Goal: Entertainment & Leisure: Consume media (video, audio)

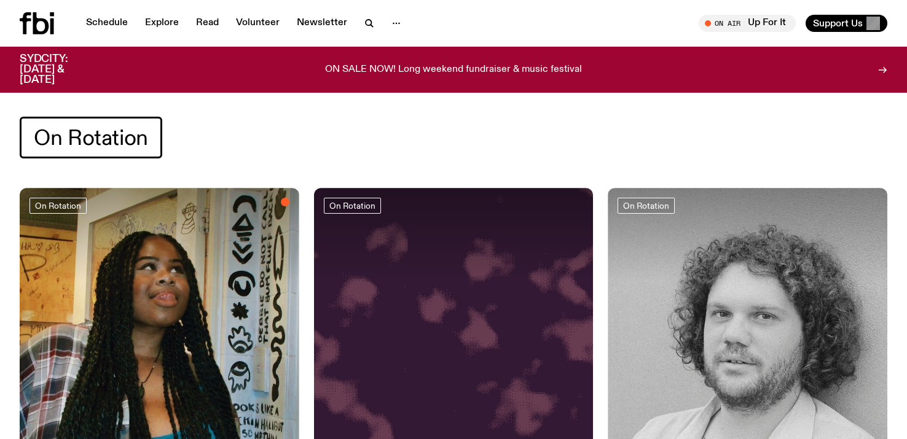
click at [93, 129] on span "On Rotation" at bounding box center [91, 138] width 114 height 24
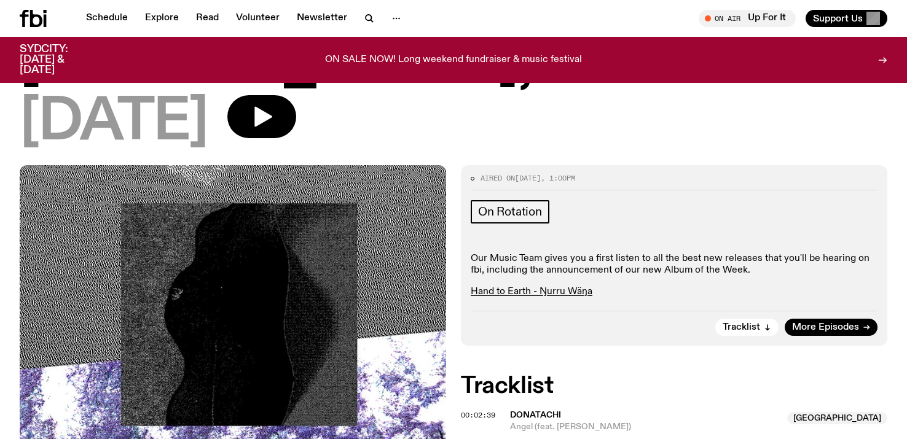
scroll to position [295, 0]
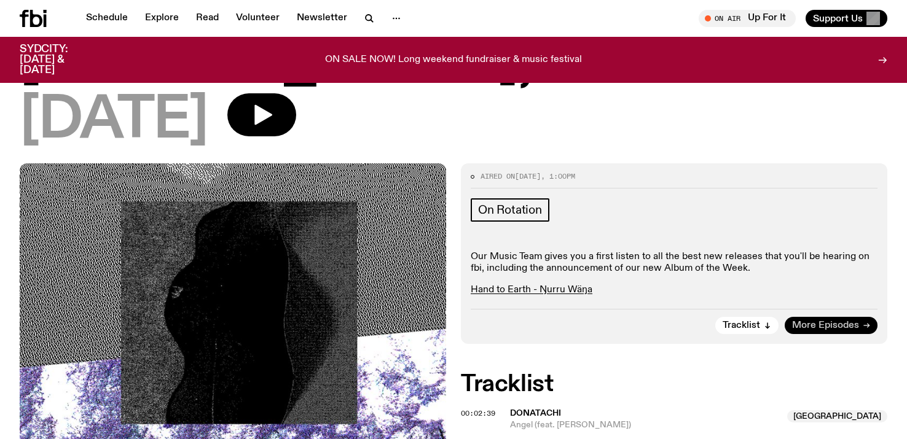
click at [819, 321] on span "More Episodes" at bounding box center [825, 325] width 67 height 9
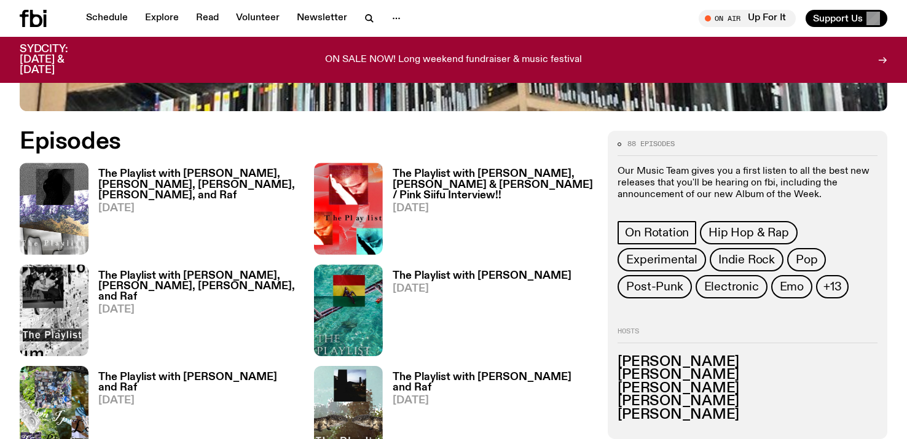
scroll to position [559, 0]
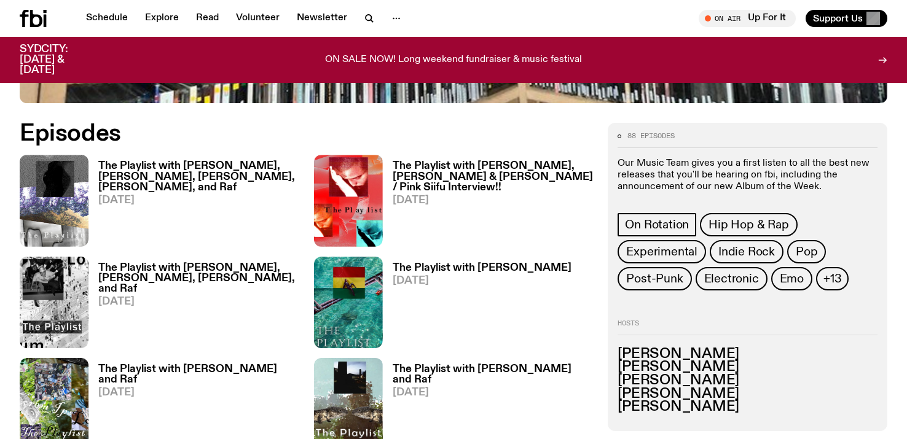
click at [480, 161] on h3 "The Playlist with [PERSON_NAME], [PERSON_NAME] & [PERSON_NAME] / Pink Siifu Int…" at bounding box center [493, 176] width 201 height 31
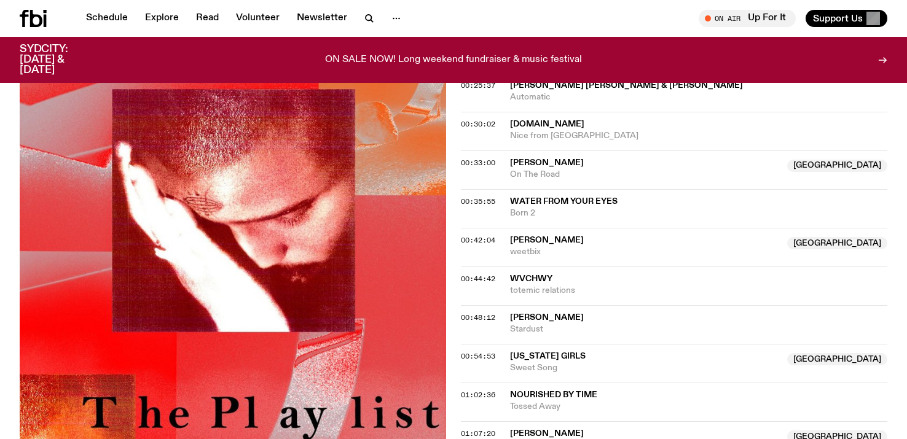
scroll to position [880, 0]
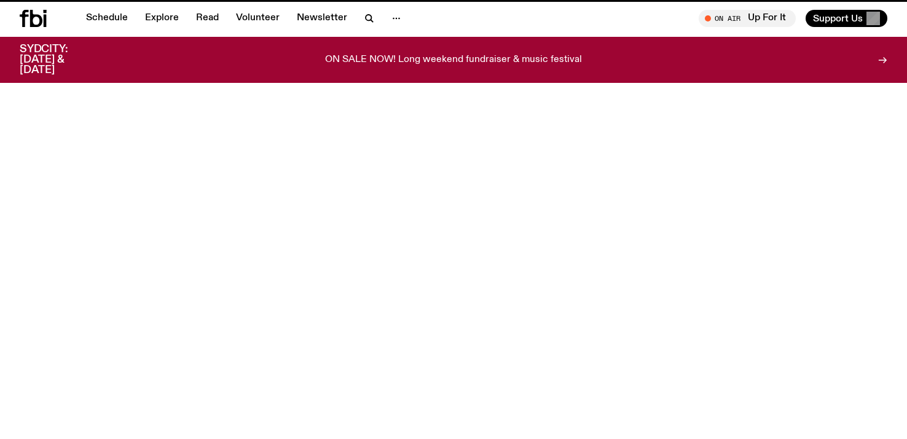
scroll to position [295, 0]
